Goal: Information Seeking & Learning: Learn about a topic

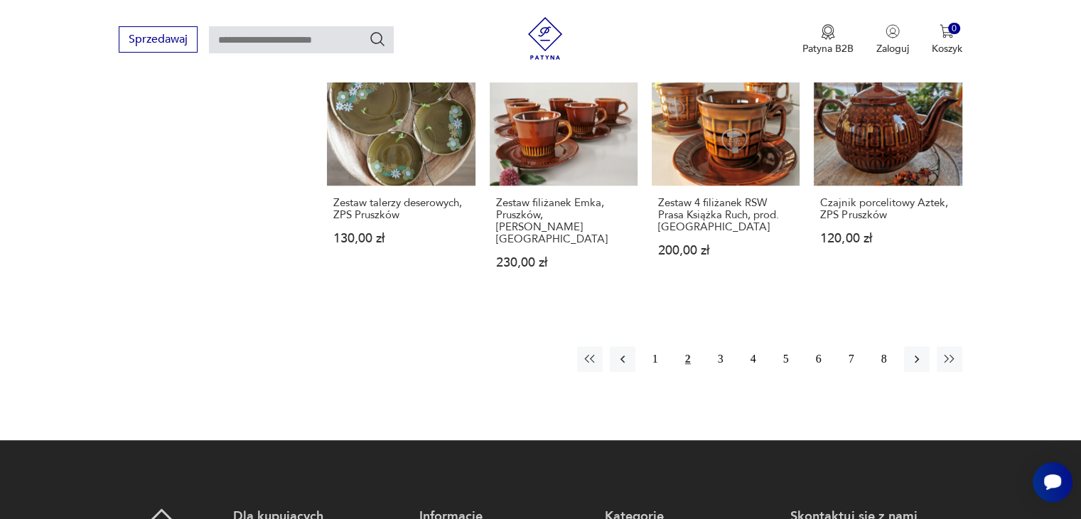
scroll to position [1075, 0]
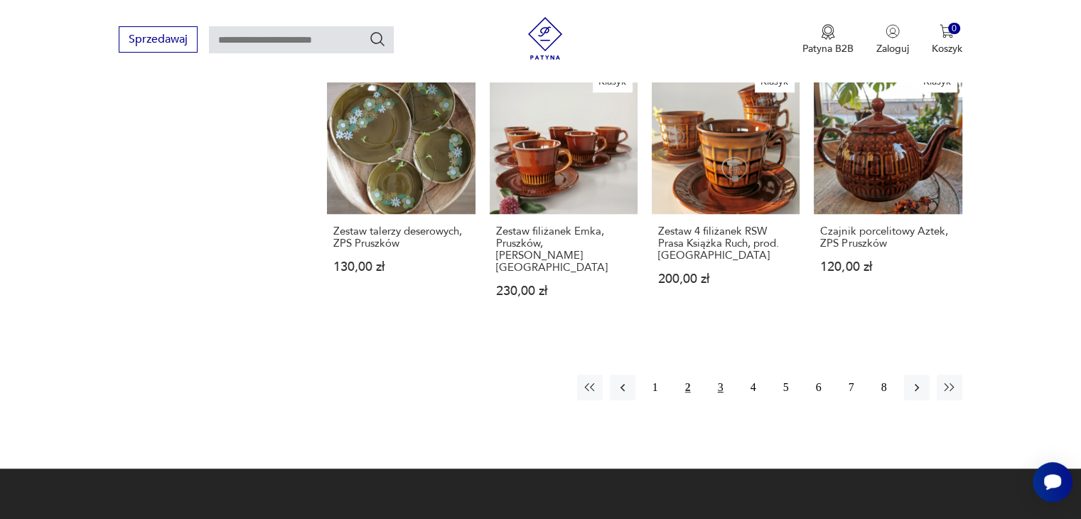
click at [712, 375] on button "3" at bounding box center [721, 388] width 26 height 26
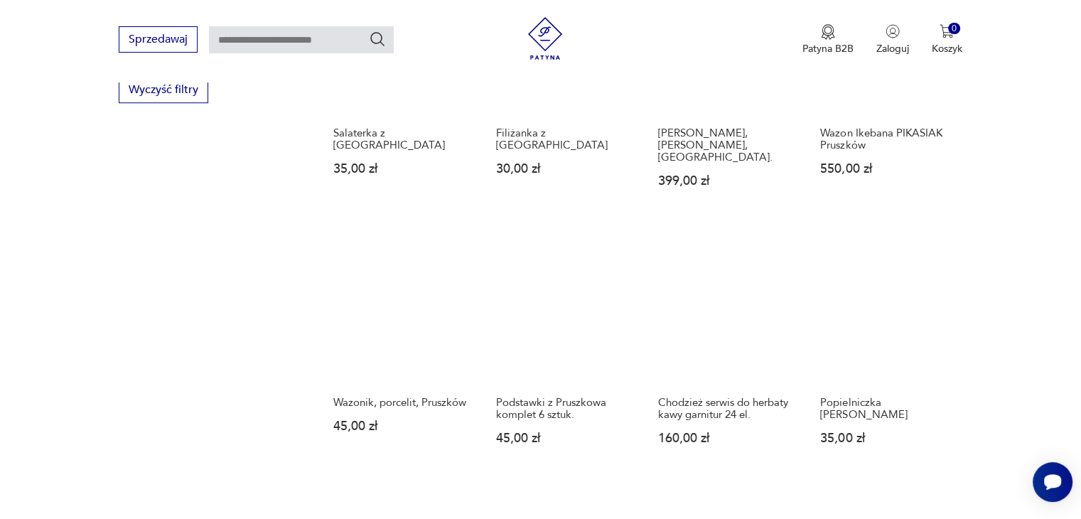
scroll to position [961, 0]
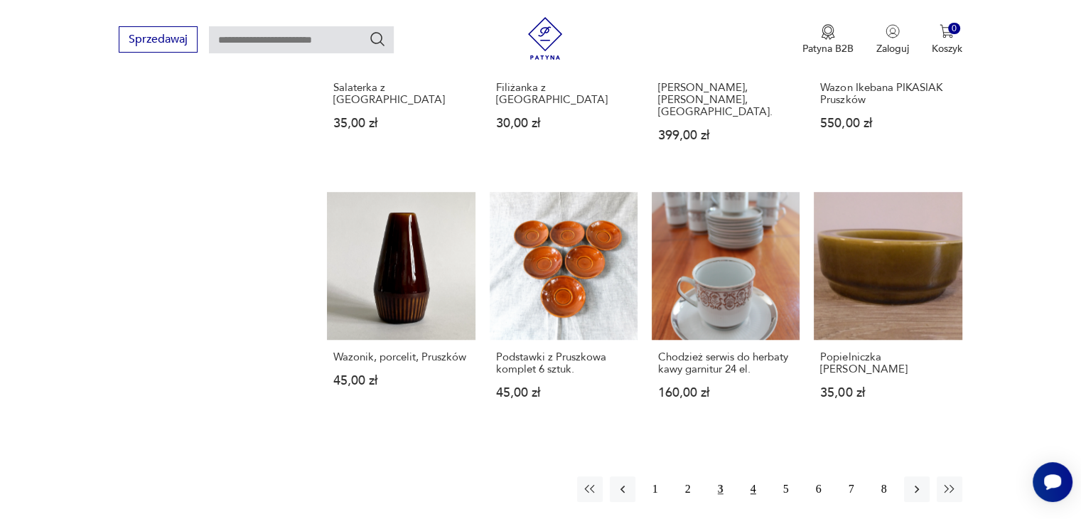
click at [742, 476] on button "4" at bounding box center [754, 489] width 26 height 26
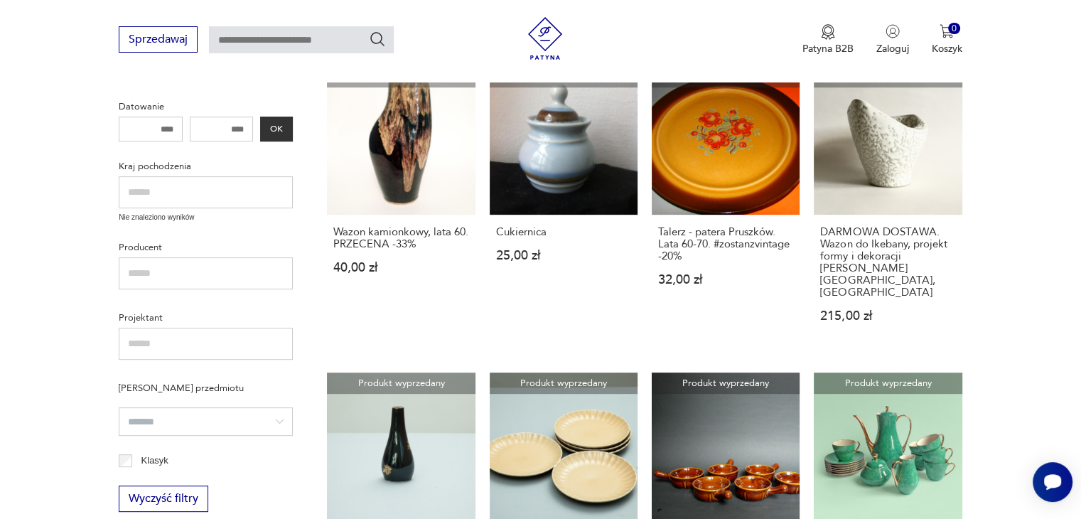
scroll to position [961, 0]
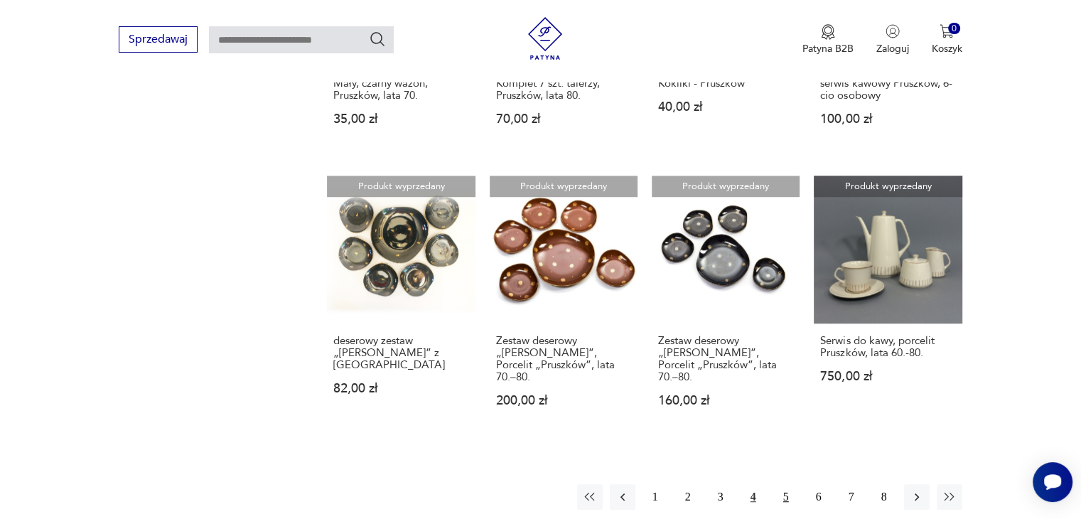
click at [785, 484] on button "5" at bounding box center [786, 497] width 26 height 26
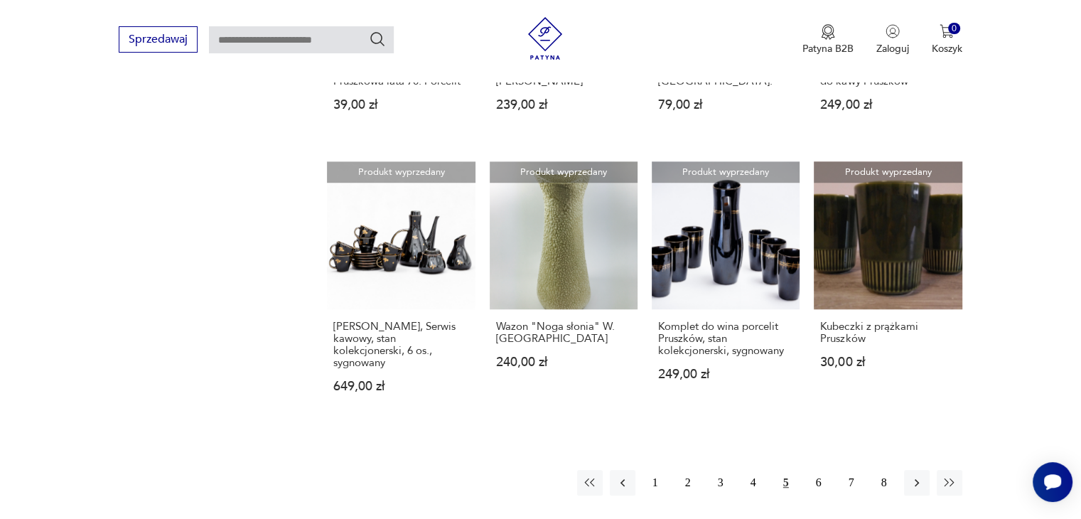
scroll to position [989, 0]
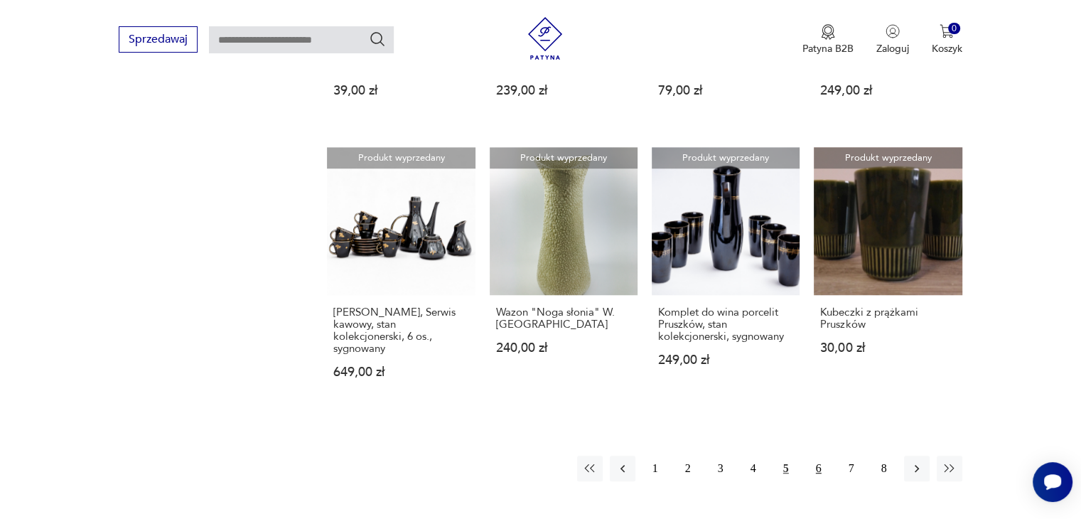
click at [821, 458] on button "6" at bounding box center [819, 469] width 26 height 26
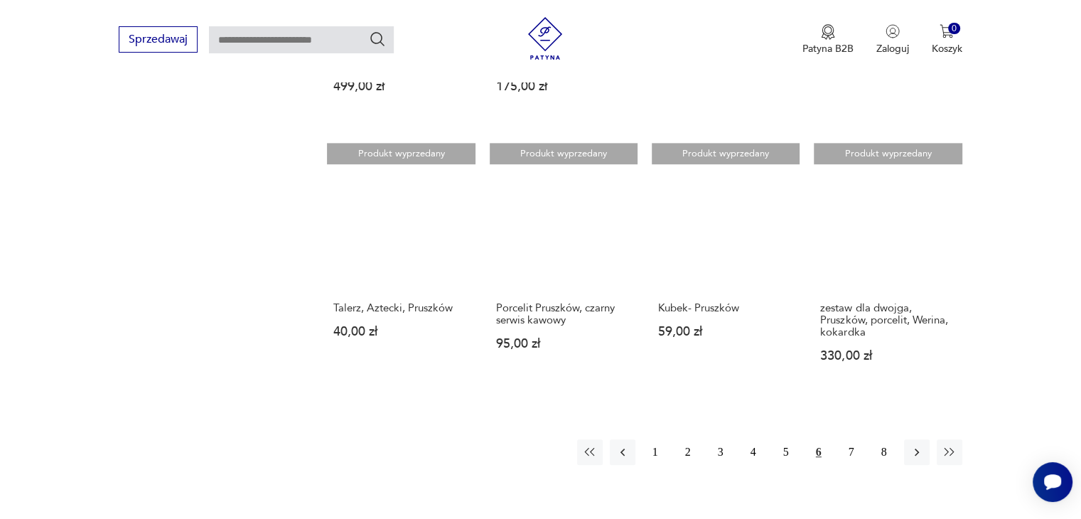
scroll to position [1018, 0]
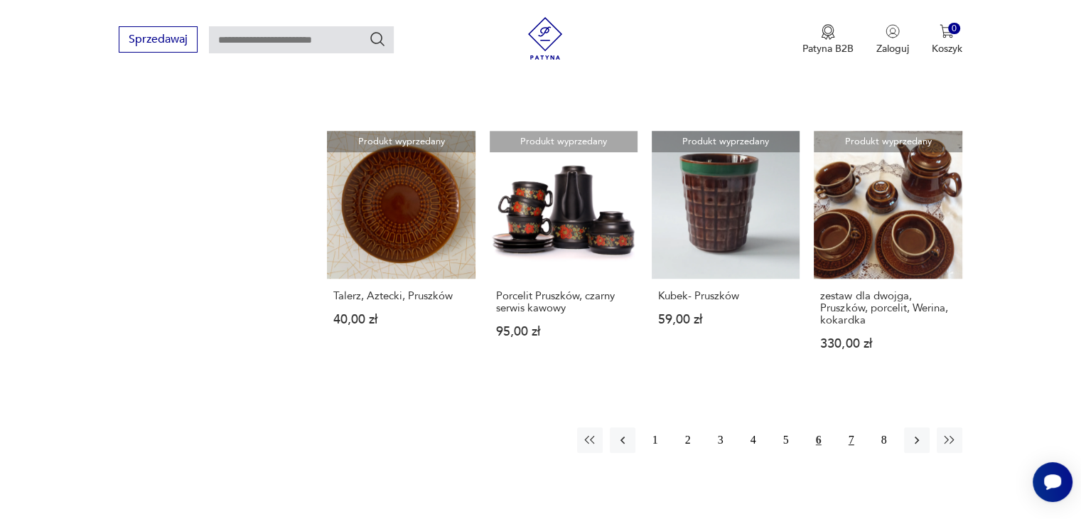
click at [857, 427] on button "7" at bounding box center [852, 440] width 26 height 26
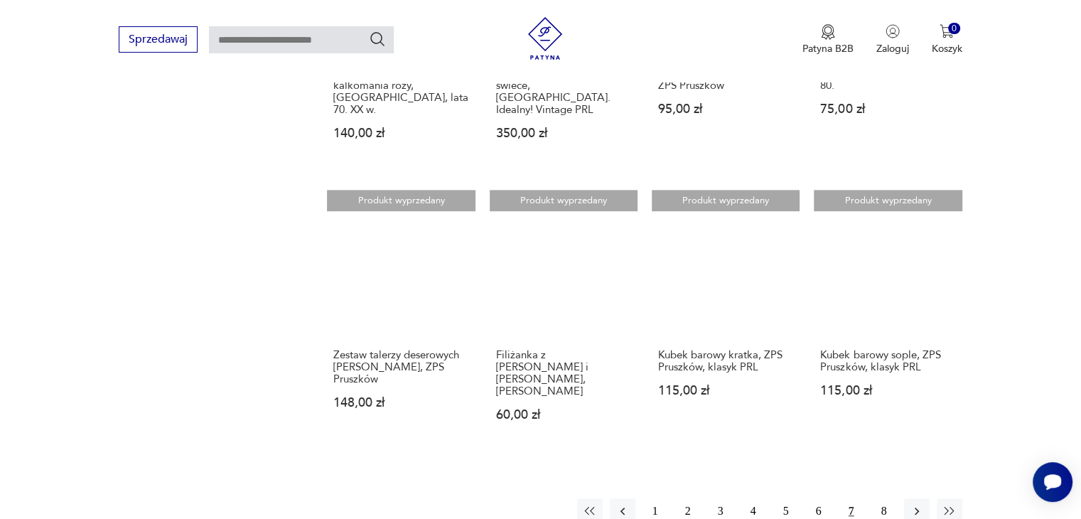
scroll to position [961, 0]
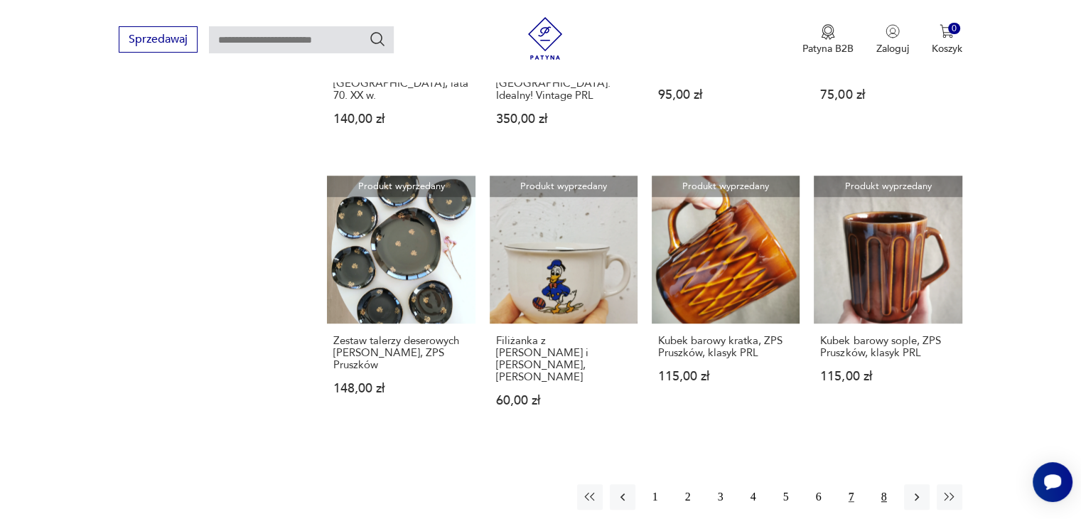
click at [879, 484] on button "8" at bounding box center [884, 497] width 26 height 26
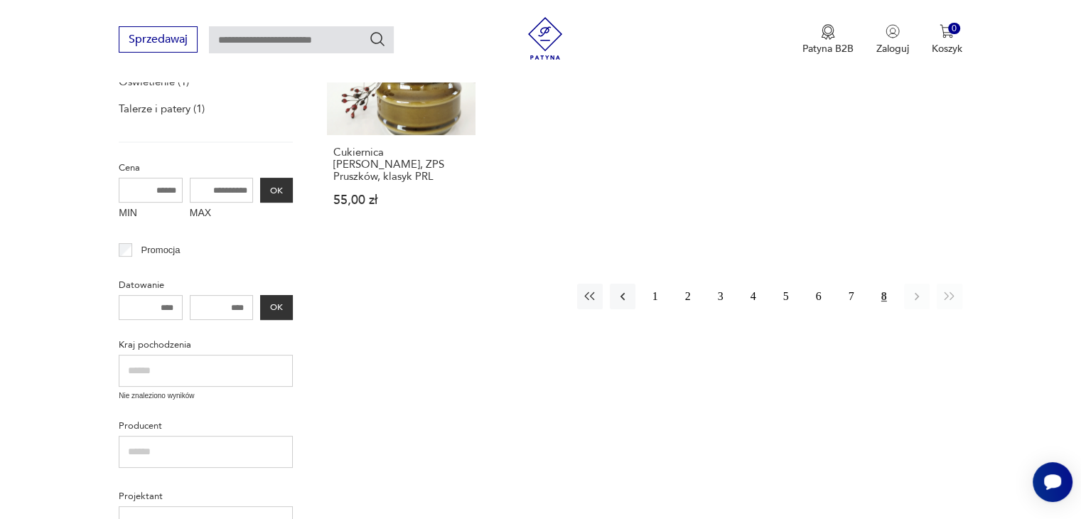
scroll to position [338, 0]
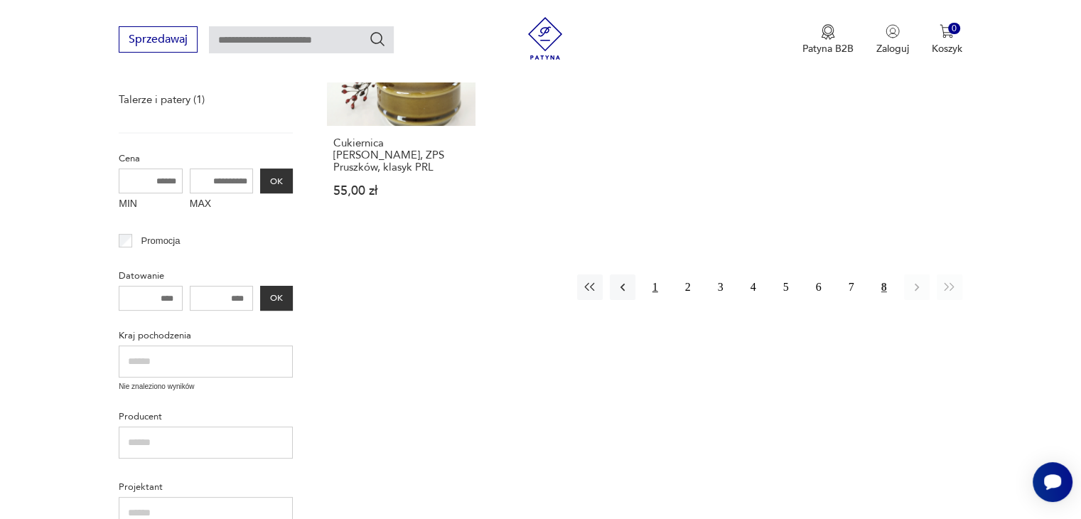
click at [643, 279] on button "1" at bounding box center [656, 287] width 26 height 26
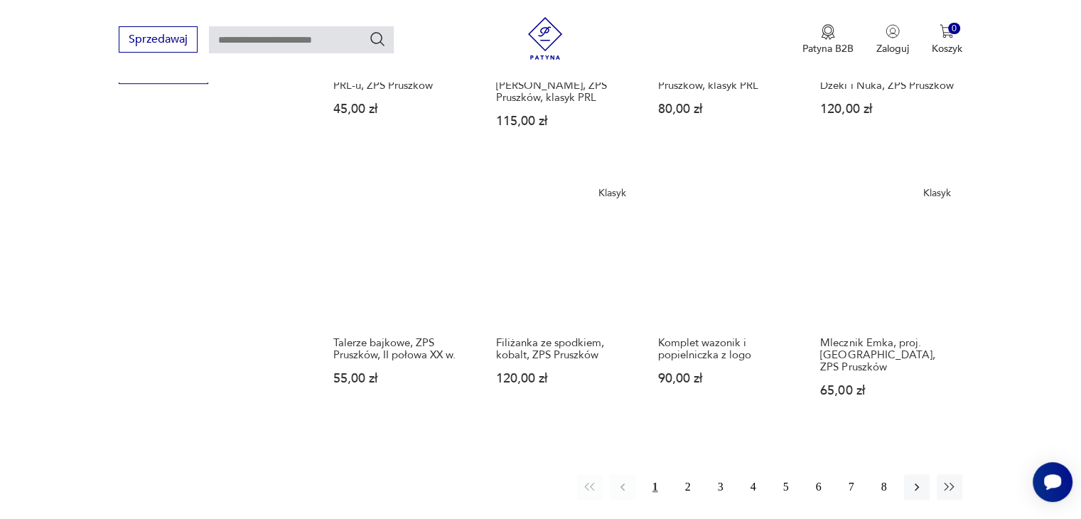
scroll to position [961, 0]
